Goal: Task Accomplishment & Management: Manage account settings

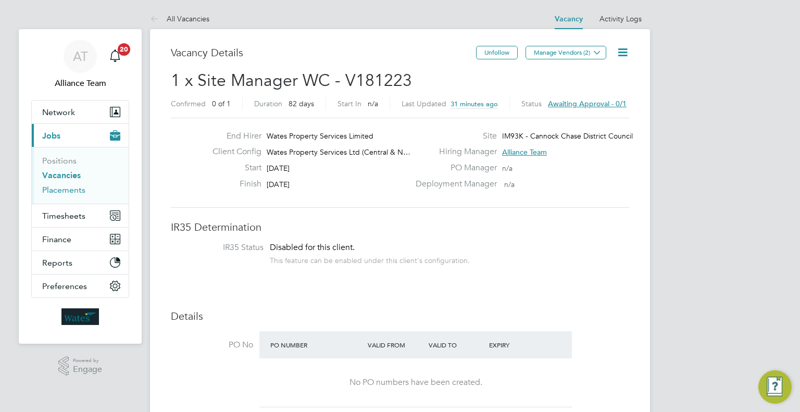
scroll to position [18, 162]
drag, startPoint x: 0, startPoint y: 0, endPoint x: 73, endPoint y: 193, distance: 206.5
click at [73, 193] on link "Placements" at bounding box center [63, 190] width 43 height 10
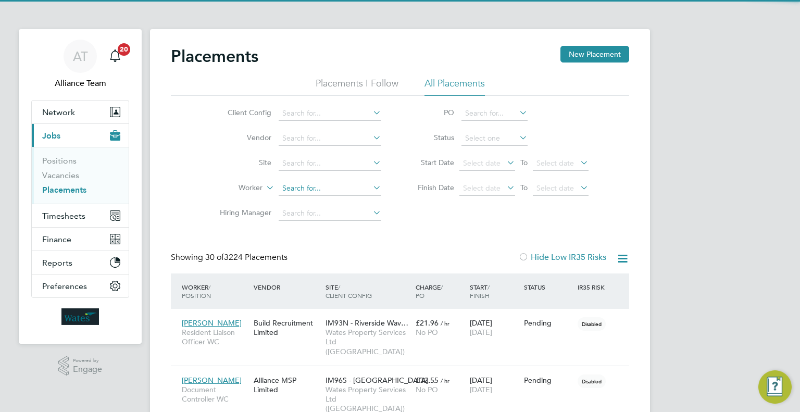
click at [308, 189] on input at bounding box center [330, 188] width 103 height 15
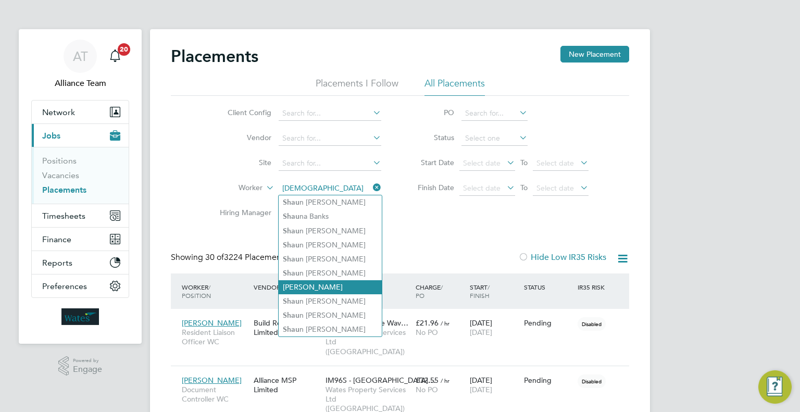
click at [321, 282] on li "[PERSON_NAME]" at bounding box center [330, 287] width 103 height 14
type input "[PERSON_NAME]"
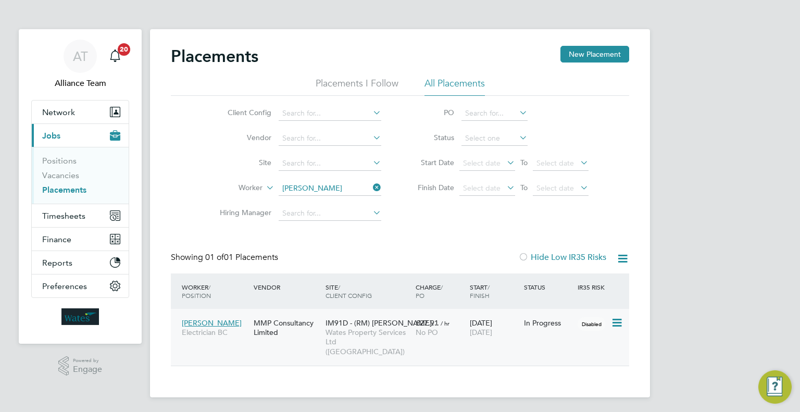
click at [483, 334] on span "[DATE]" at bounding box center [481, 332] width 22 height 9
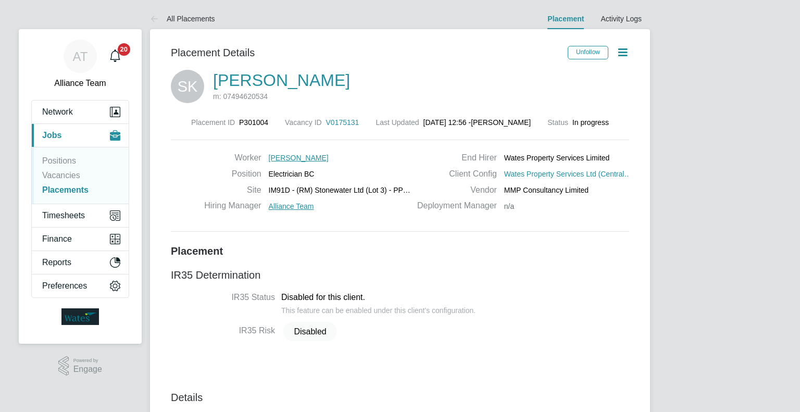
click at [625, 47] on icon at bounding box center [622, 52] width 13 height 13
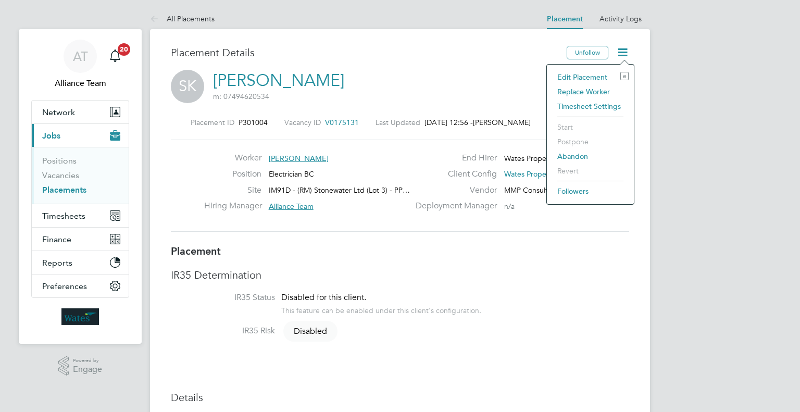
scroll to position [5, 5]
click at [575, 78] on li "Edit Placement e" at bounding box center [590, 77] width 77 height 15
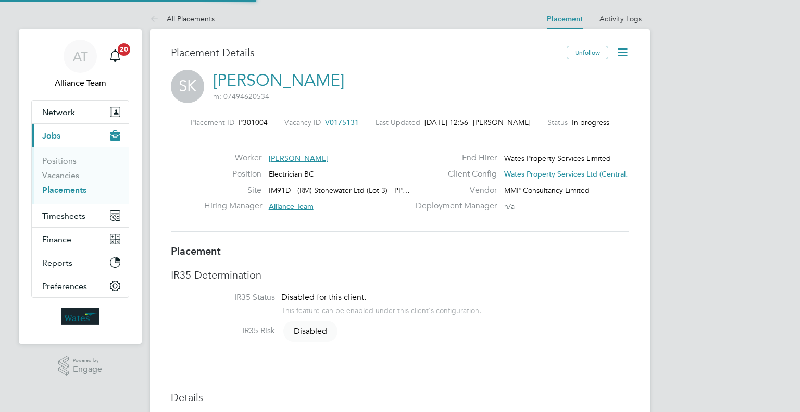
type input "Alliance Team"
type input "[DATE]"
type input "00:00"
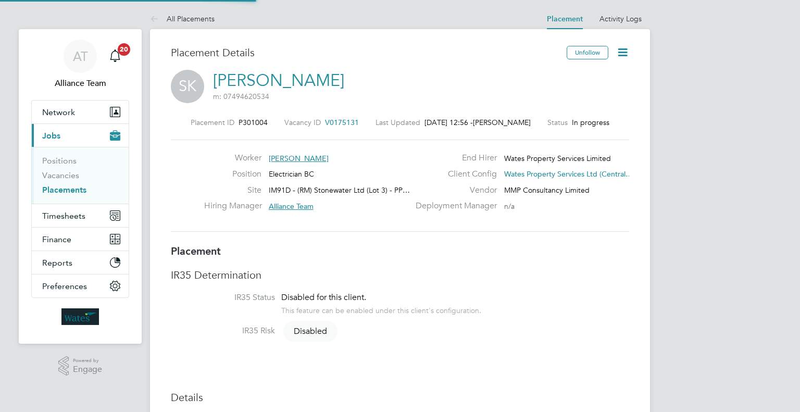
type input "00:00"
type input "08171"
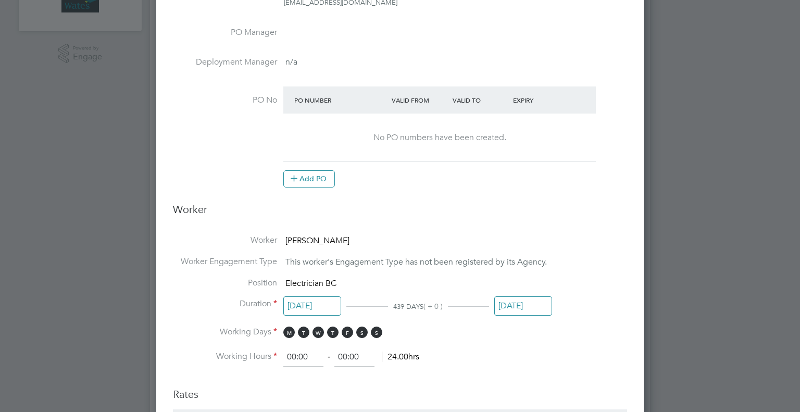
click at [327, 302] on input "[DATE]" at bounding box center [312, 305] width 58 height 19
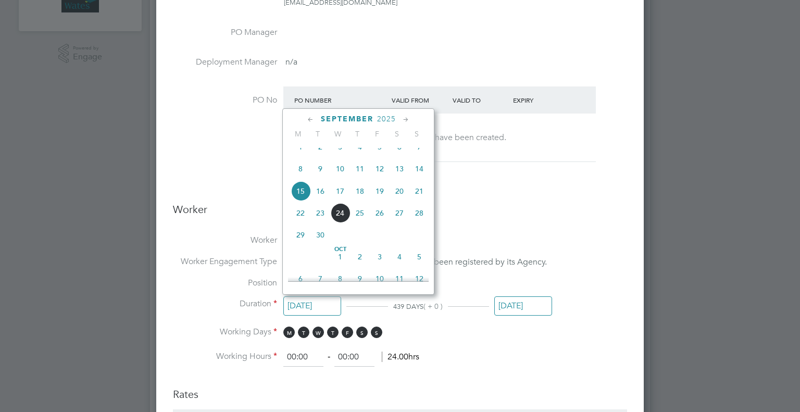
click at [298, 174] on span "8" at bounding box center [301, 169] width 20 height 20
type input "[DATE]"
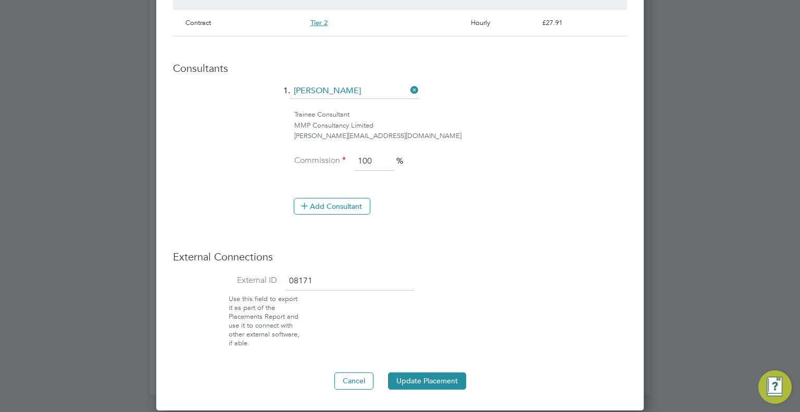
drag, startPoint x: 437, startPoint y: 373, endPoint x: 360, endPoint y: 386, distance: 78.1
click at [437, 374] on button "Update Placement" at bounding box center [427, 380] width 78 height 17
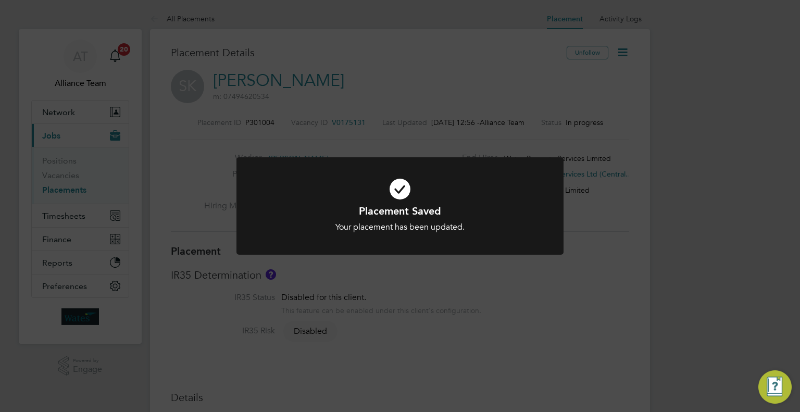
click at [421, 260] on div "Placement Saved Your placement has been updated. Cancel Okay" at bounding box center [399, 212] width 327 height 110
